Goal: Transaction & Acquisition: Purchase product/service

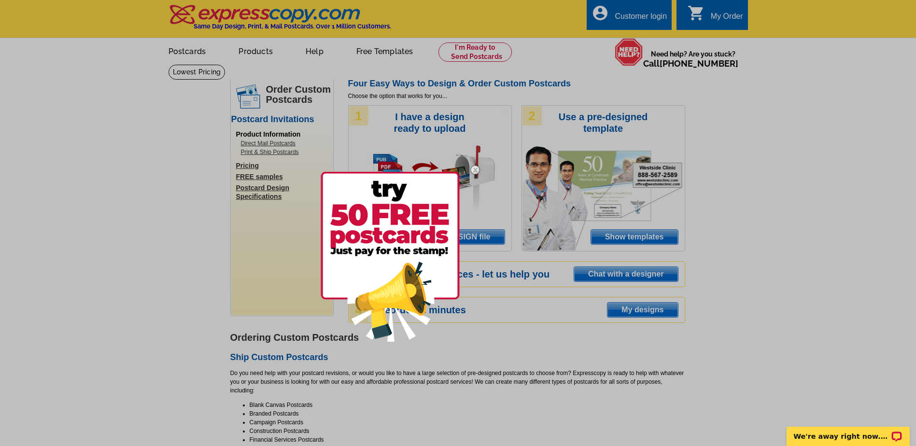
click at [251, 54] on div at bounding box center [458, 223] width 916 height 446
click at [246, 49] on div at bounding box center [458, 223] width 916 height 446
click at [473, 166] on img at bounding box center [475, 170] width 28 height 28
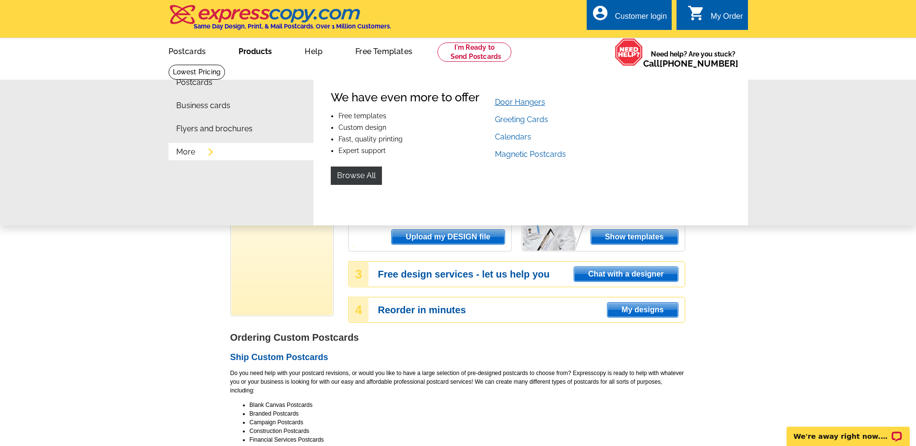
click at [504, 104] on link "Door Hangers" at bounding box center [520, 102] width 50 height 9
